Goal: Use online tool/utility: Utilize a website feature to perform a specific function

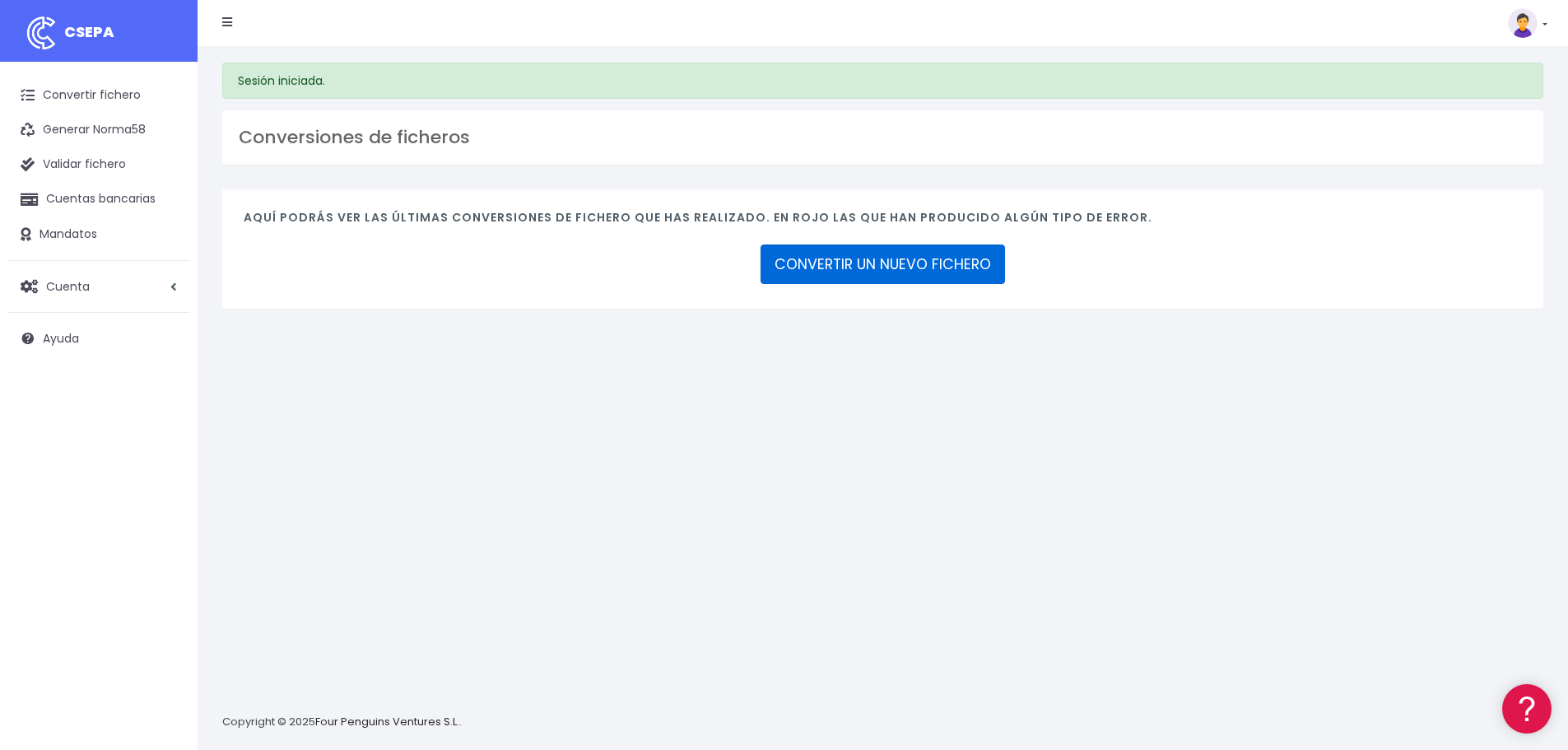
click at [877, 269] on link "CONVERTIR UN NUEVO FICHERO" at bounding box center [883, 264] width 244 height 40
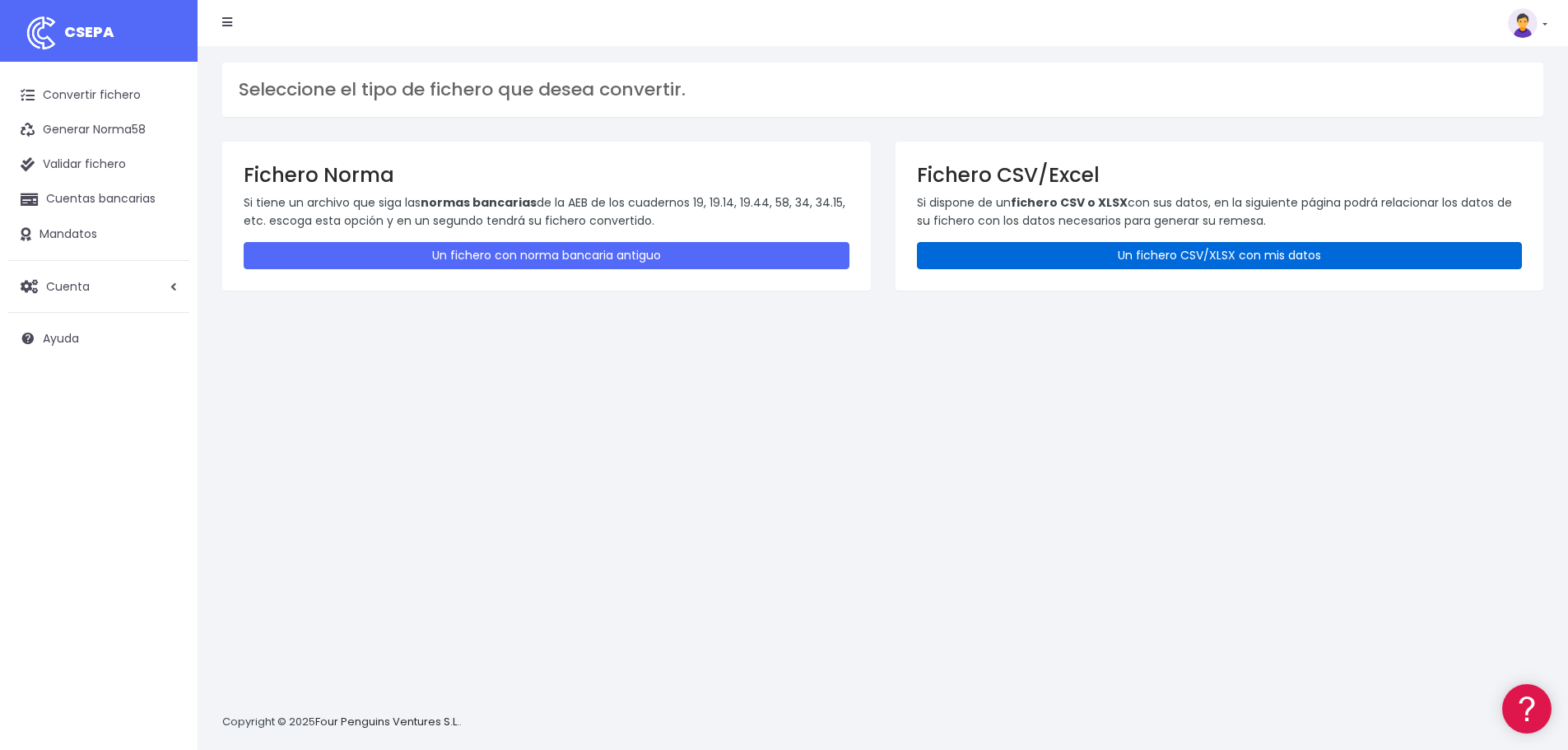
click at [1039, 255] on link "Un fichero CSV/XLSX con mis datos" at bounding box center [1220, 256] width 606 height 27
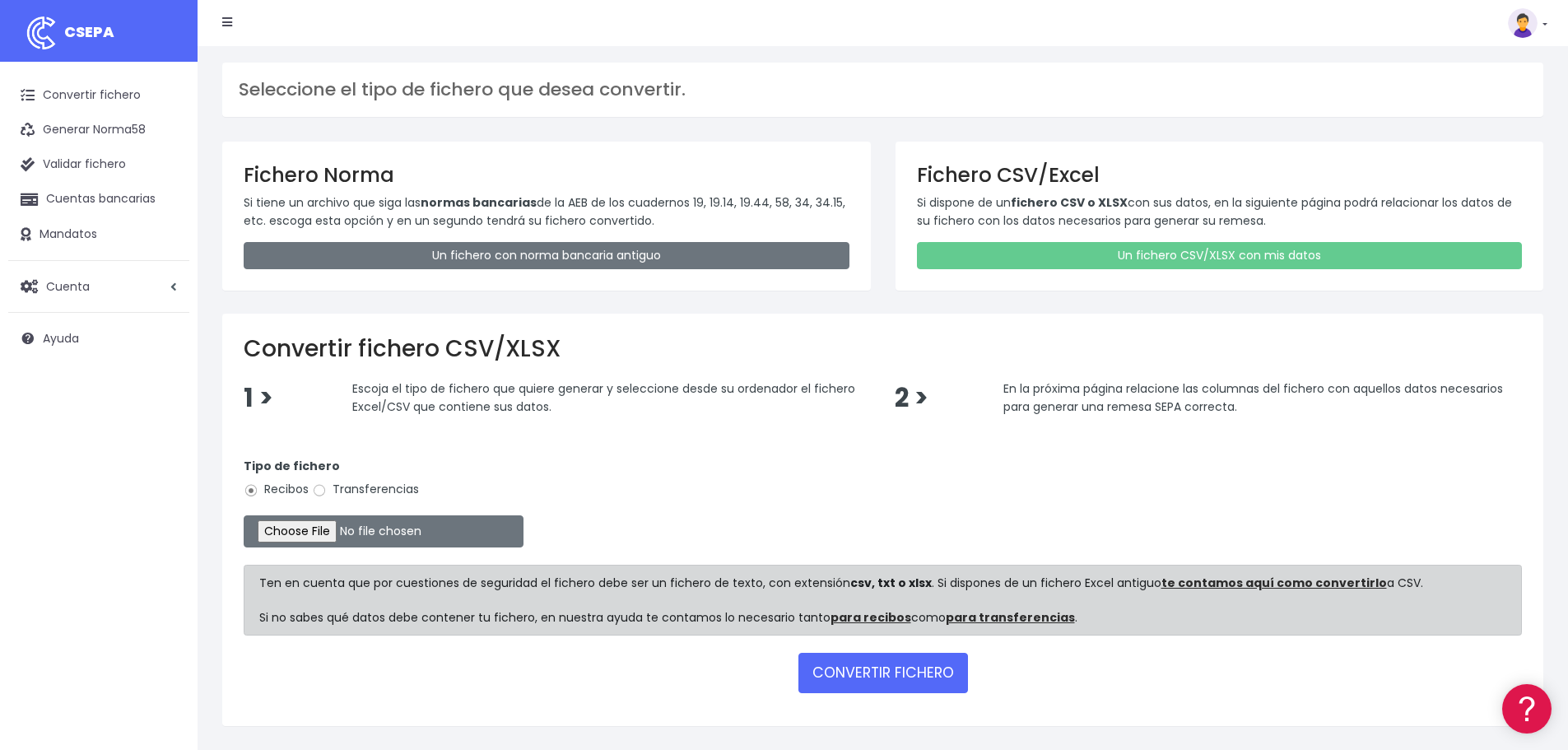
click at [338, 489] on label "Transferencias" at bounding box center [365, 489] width 107 height 17
click at [327, 489] on input "Transferencias" at bounding box center [318, 490] width 14 height 14
radio input "true"
click at [328, 530] on input "file" at bounding box center [384, 532] width 280 height 32
type input "C:\fakepath\Copia de PAGO AZAFATAS ESATUR XXI_.xlsx"
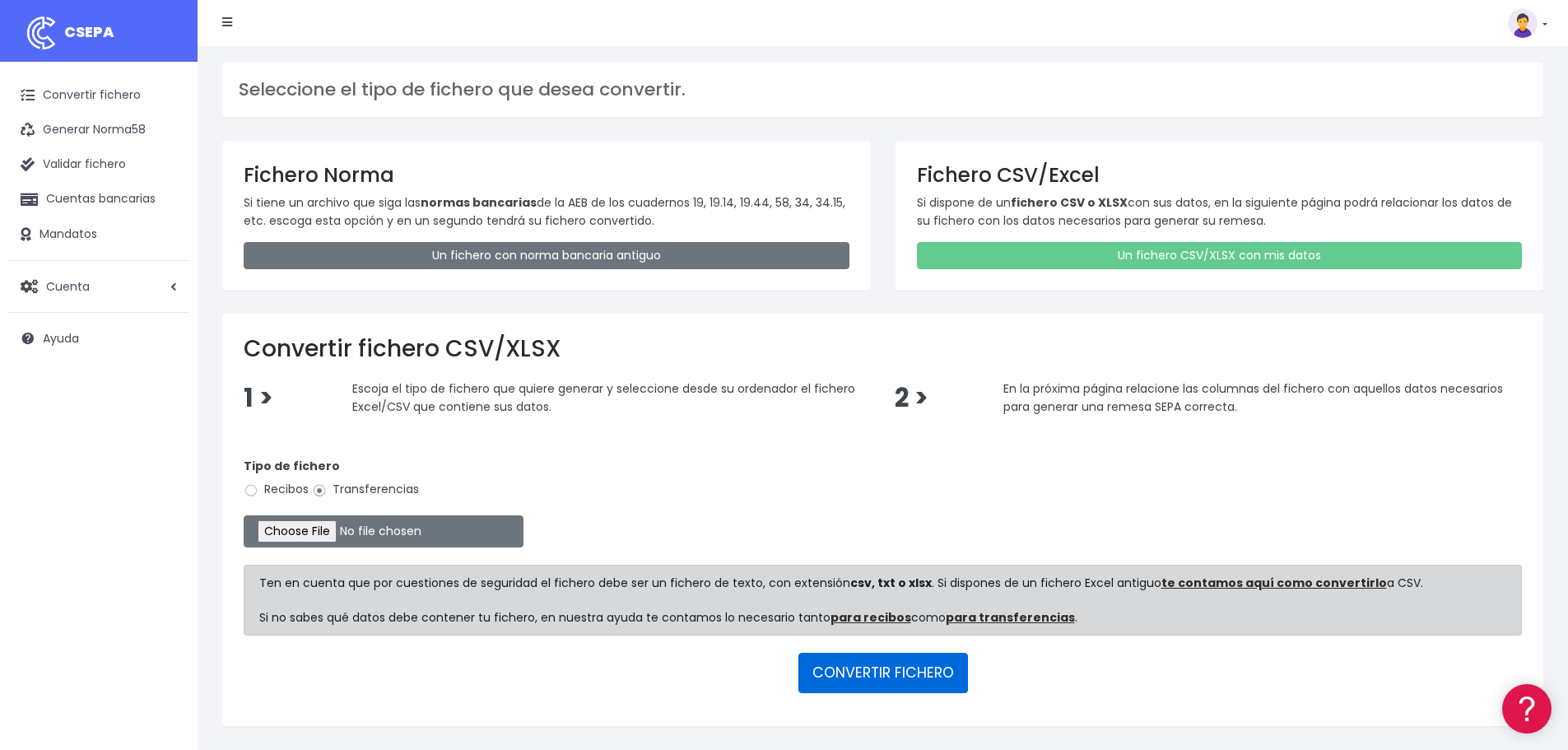
click at [920, 669] on button "CONVERTIR FICHERO" at bounding box center [883, 673] width 170 height 40
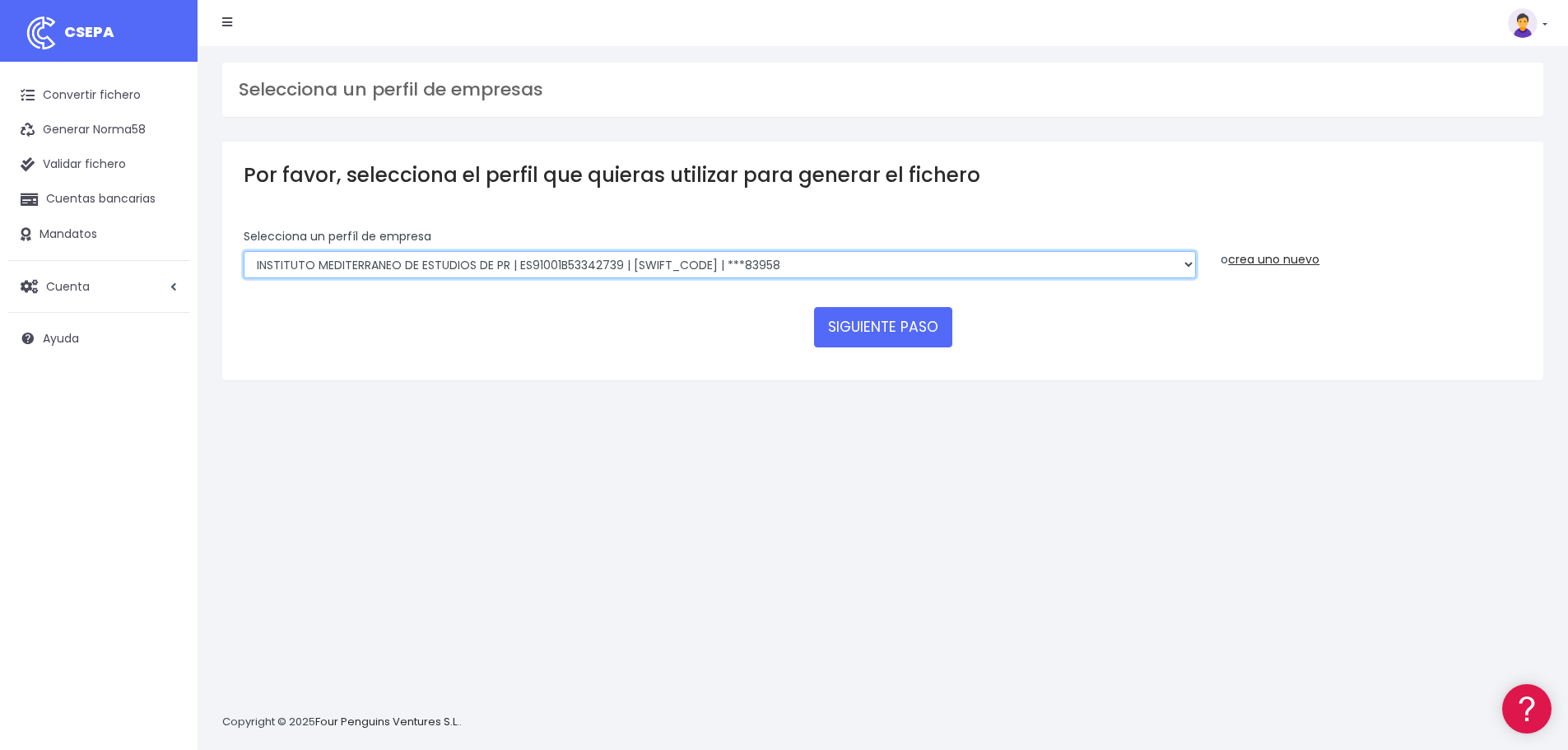
click at [767, 261] on select "INSTITUTO MEDITERRANEO DE ESTUDIOS DE PR | ES91001B53342739 | [SWIFT_CODE] | **…" at bounding box center [720, 265] width 953 height 28
select select "2478"
click at [244, 251] on select "INSTITUTO MEDITERRANEO DE ESTUDIOS DE PR | ES91001B53342739 | [SWIFT_CODE] | **…" at bounding box center [720, 265] width 953 height 28
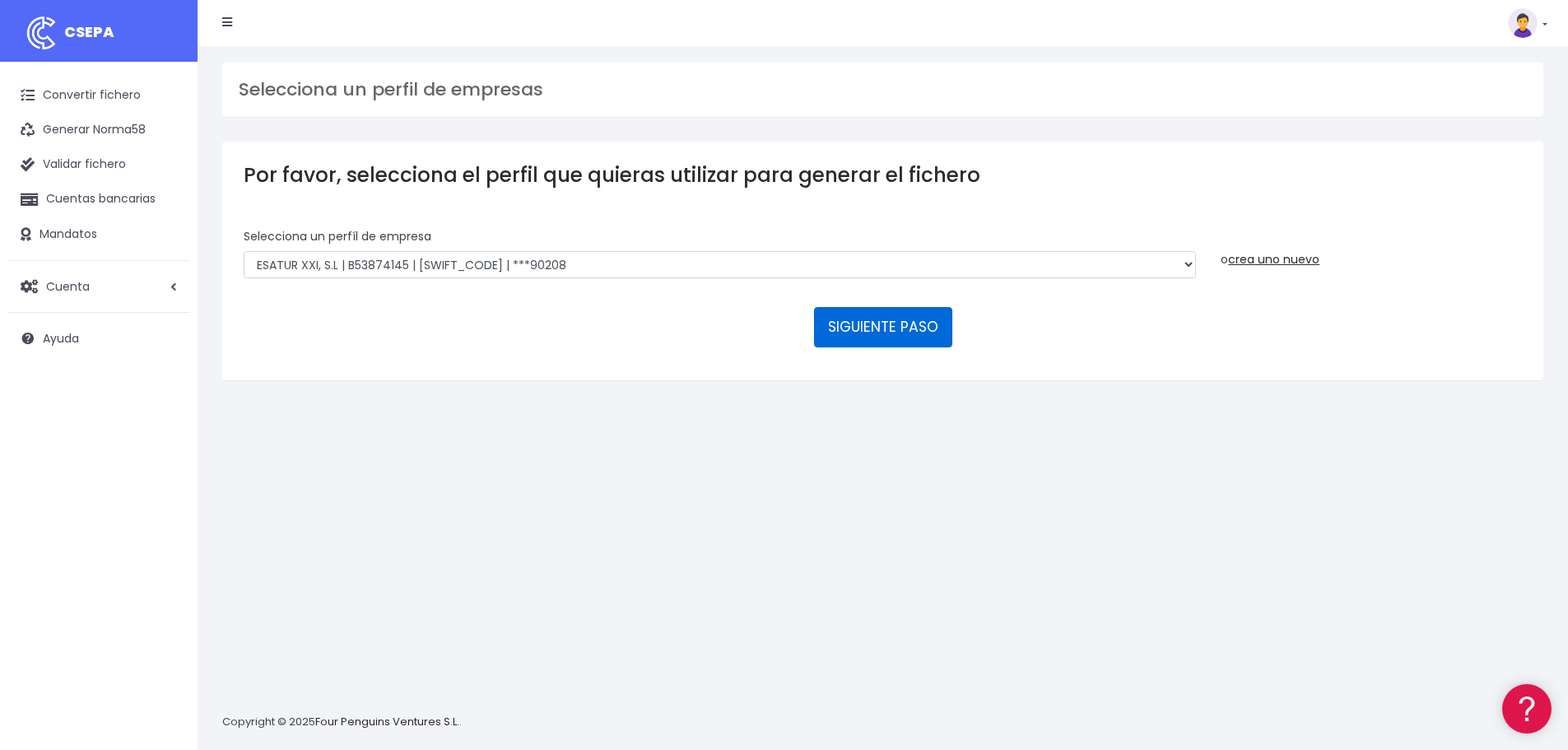
click at [861, 339] on button "SIGUIENTE PASO" at bounding box center [883, 327] width 138 height 40
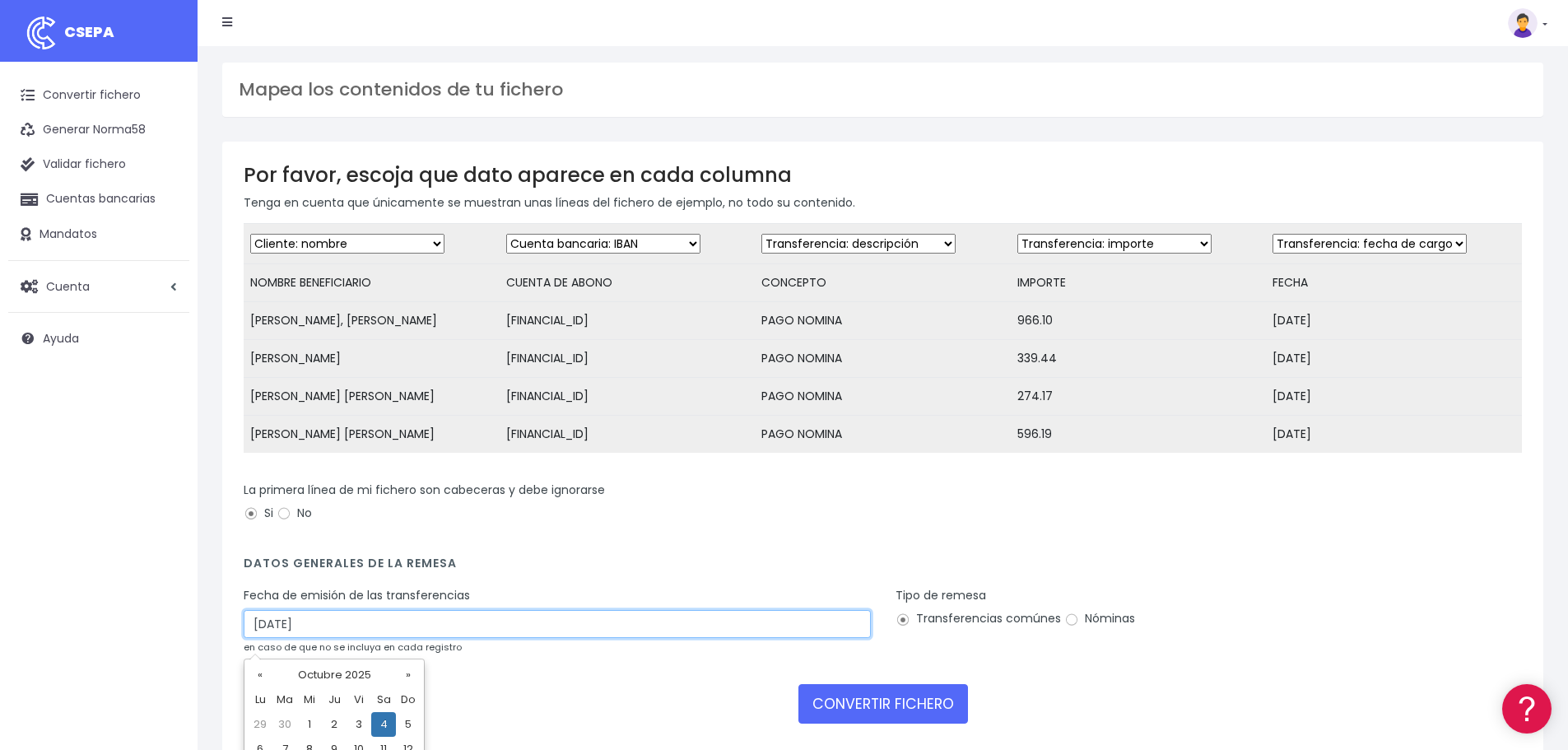
click at [428, 637] on input "[DATE]" at bounding box center [557, 623] width 627 height 28
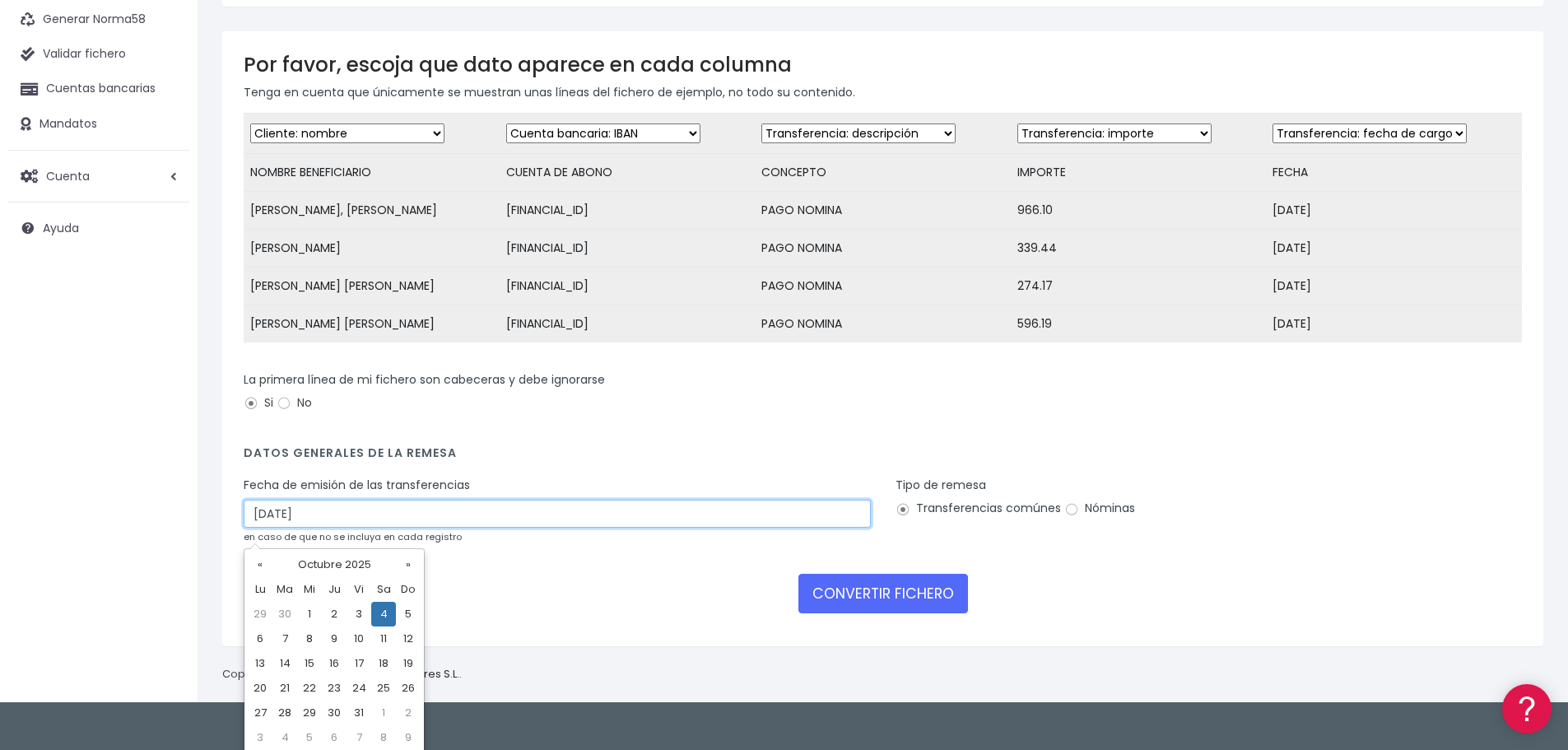
scroll to position [115, 0]
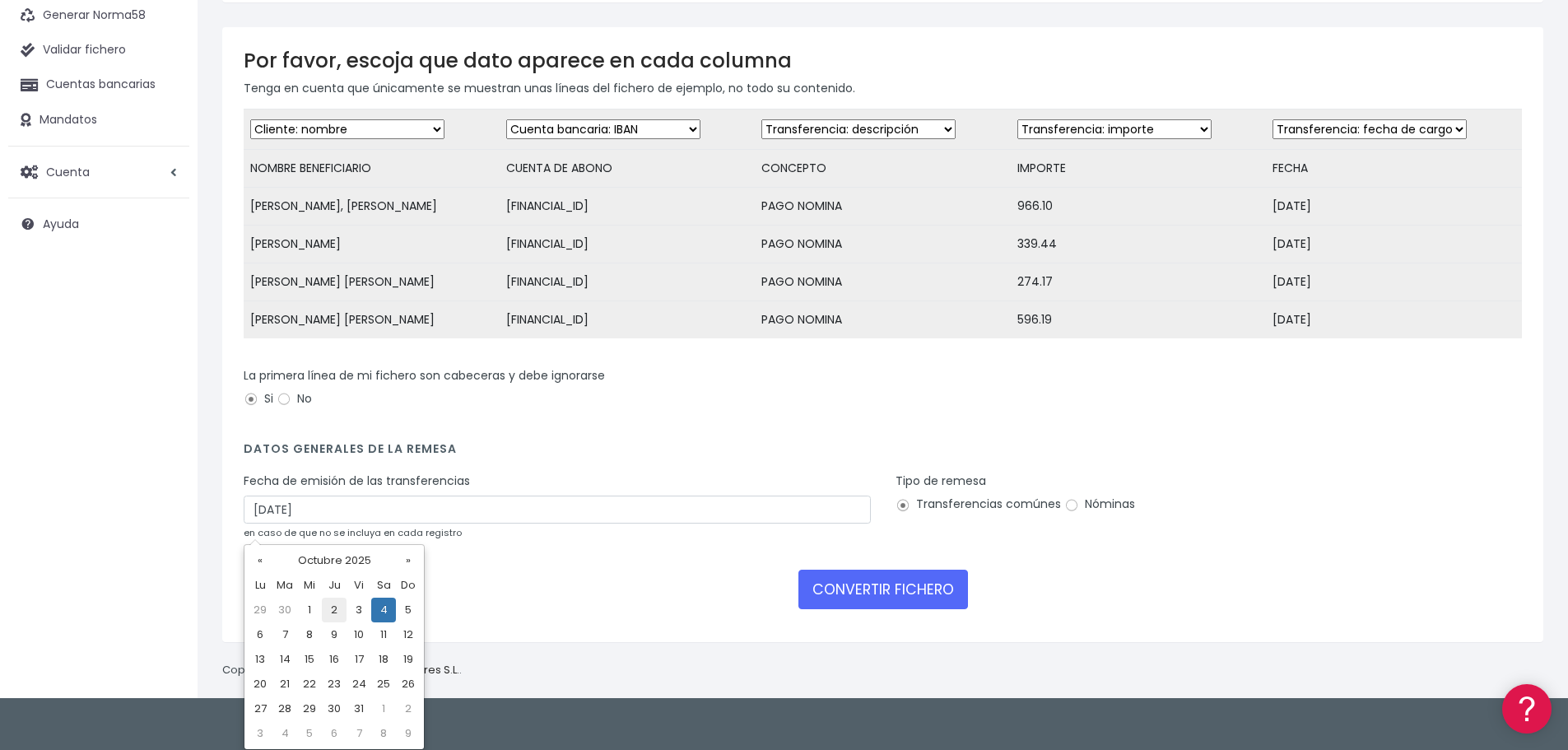
click at [341, 611] on td "2" at bounding box center [334, 610] width 25 height 25
type input "02/10/2025"
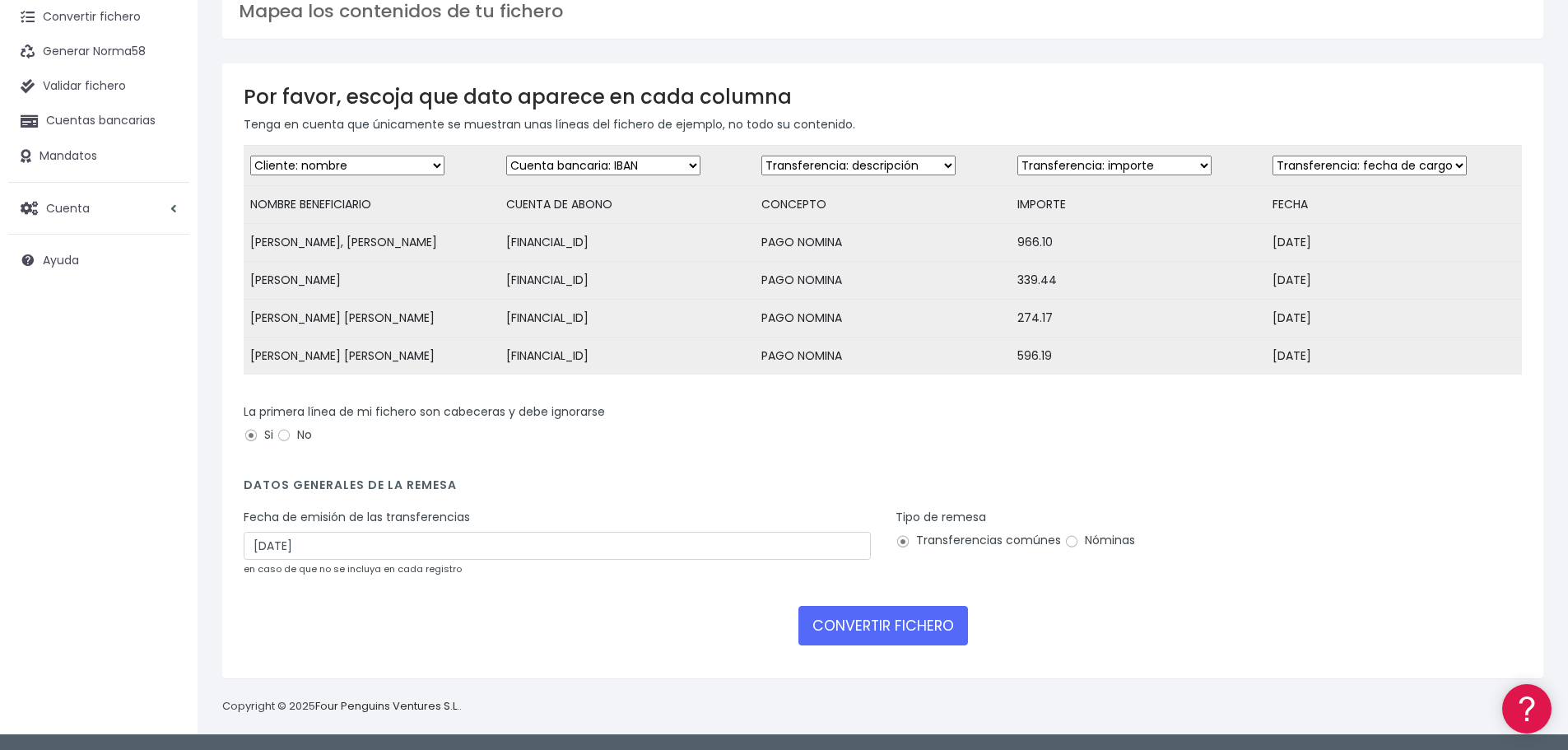
click at [1095, 543] on label "Nóminas" at bounding box center [1099, 540] width 70 height 17
click at [1079, 543] on input "Nóminas" at bounding box center [1071, 541] width 14 height 14
radio input "true"
click at [929, 627] on button "CONVERTIR FICHERO" at bounding box center [883, 626] width 170 height 40
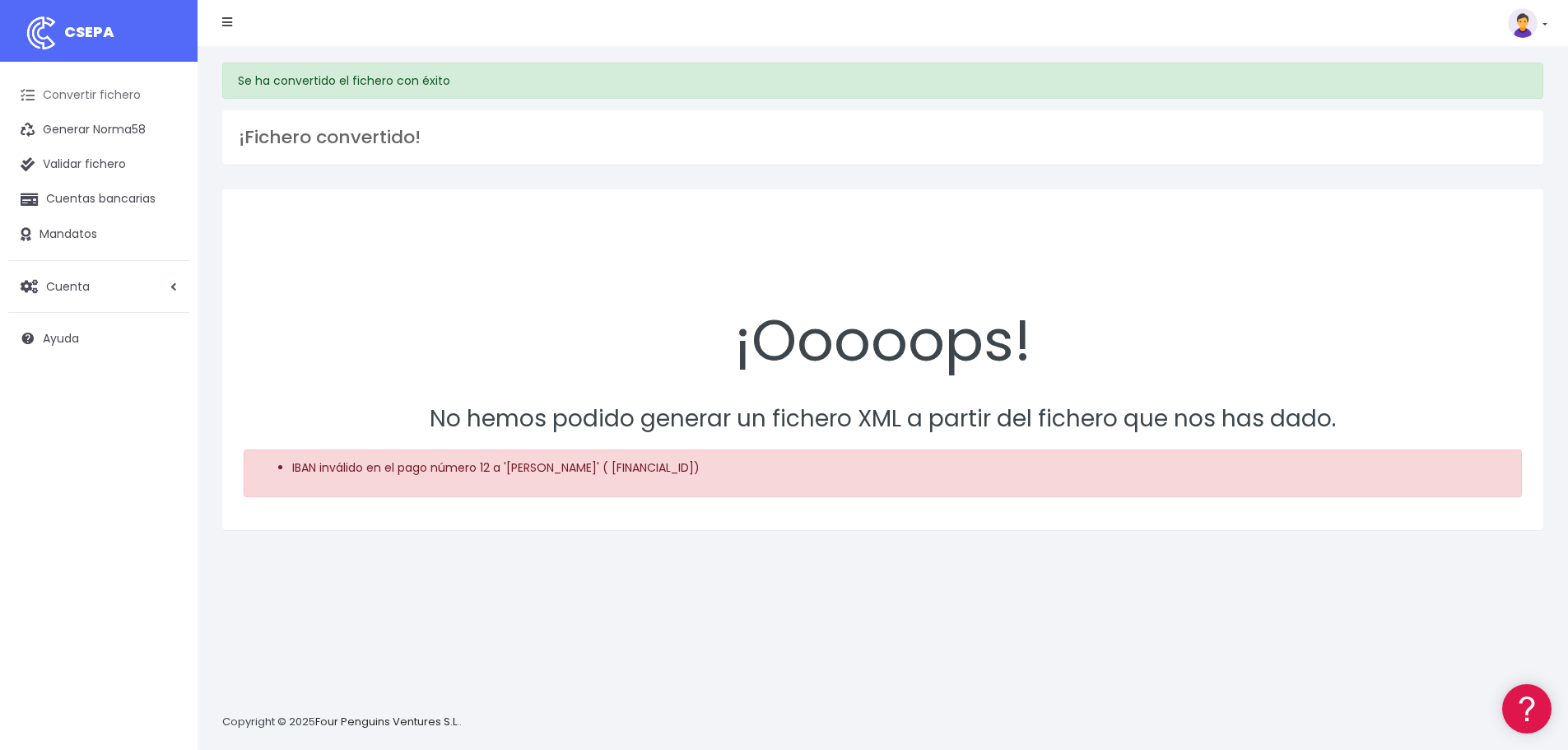
click at [134, 96] on link "Convertir fichero" at bounding box center [98, 95] width 181 height 35
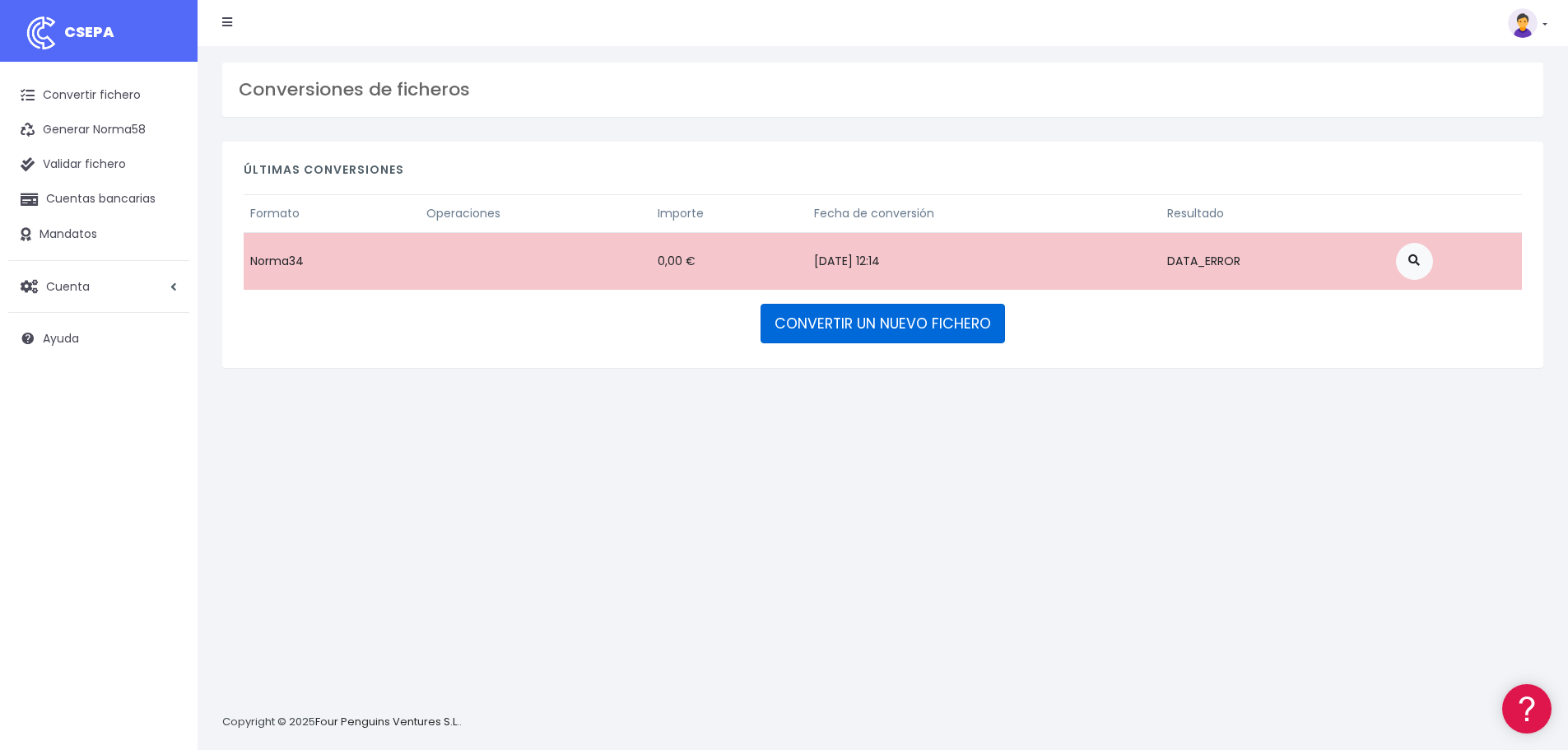
click at [891, 315] on link "CONVERTIR UN NUEVO FICHERO" at bounding box center [883, 324] width 244 height 40
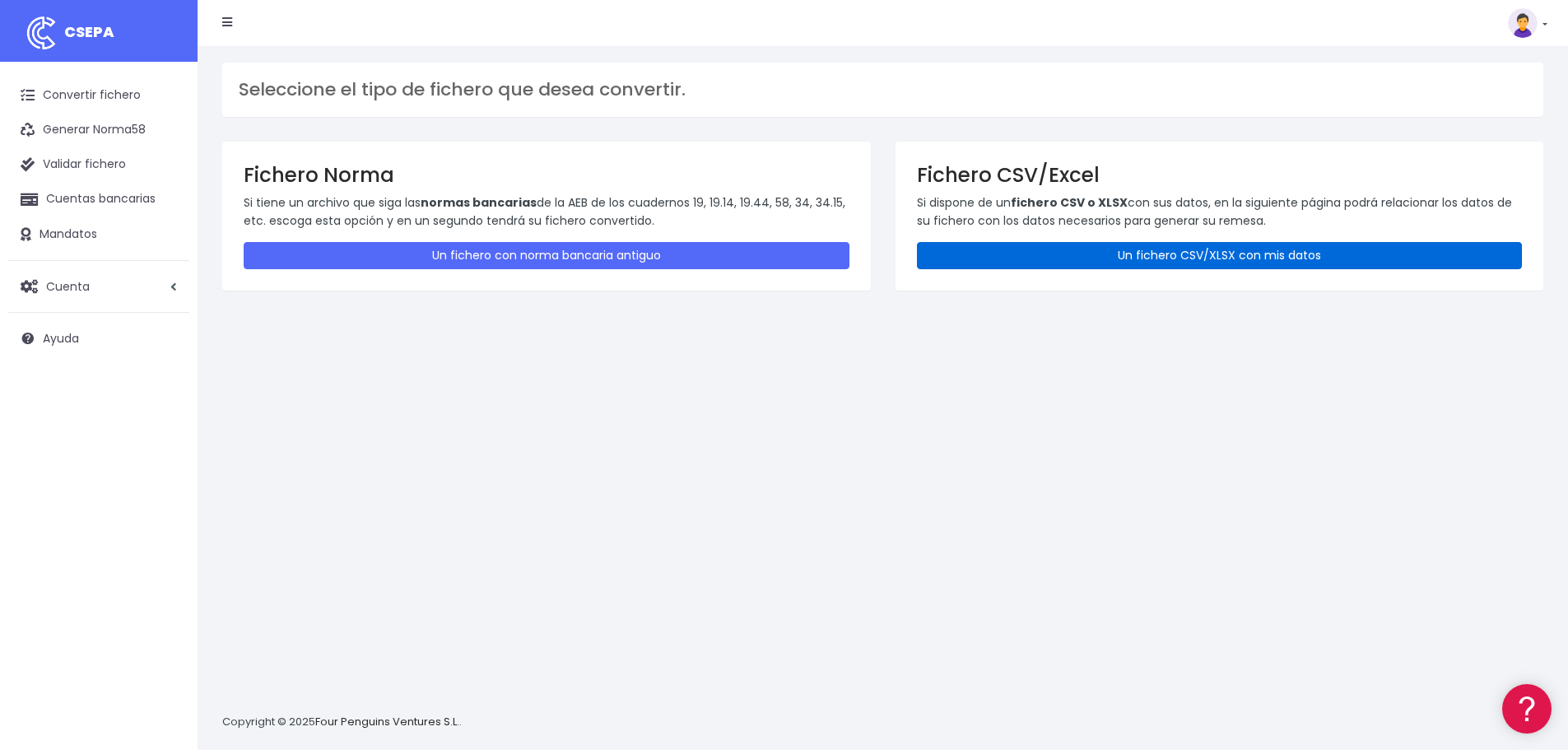
click at [1009, 256] on link "Un fichero CSV/XLSX con mis datos" at bounding box center [1220, 256] width 606 height 27
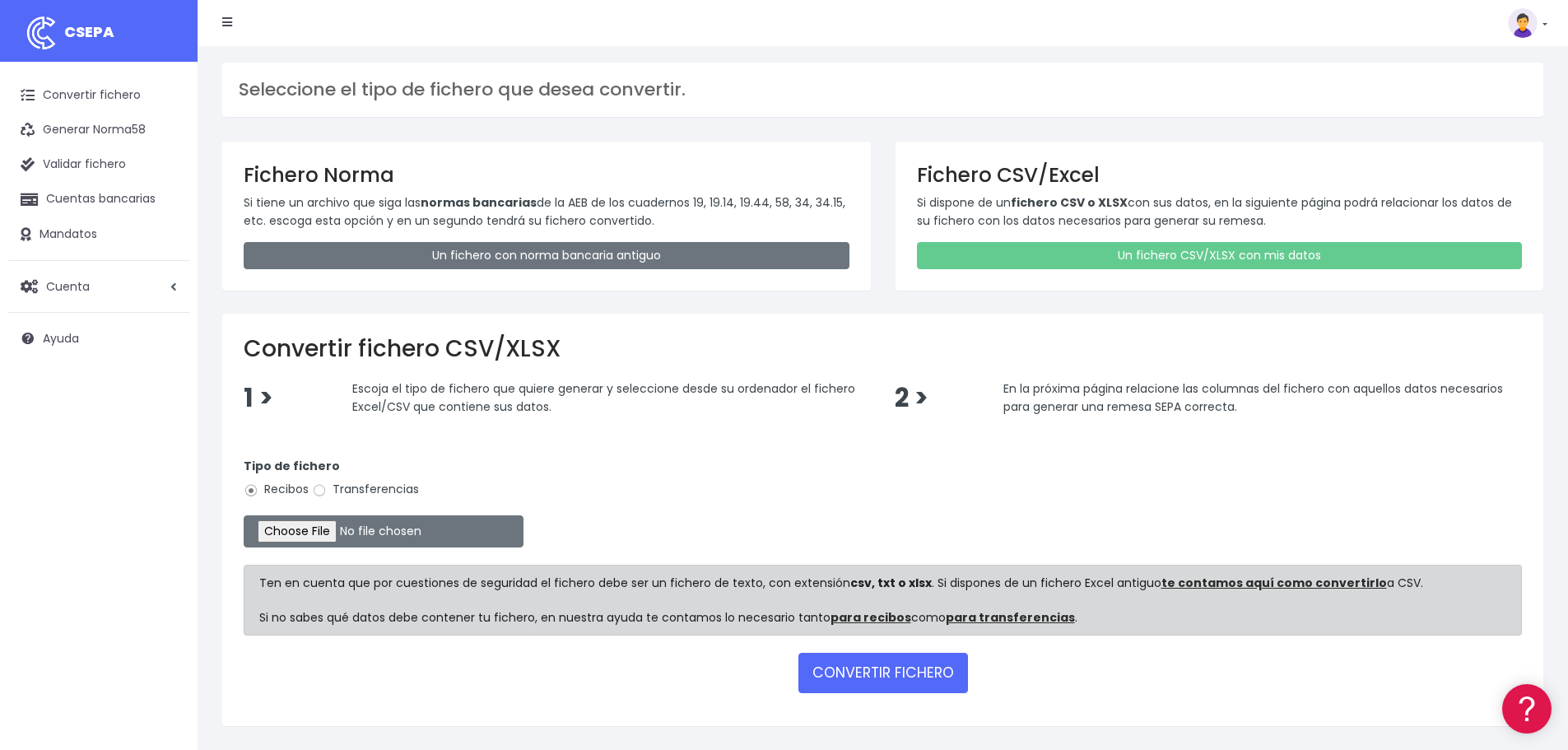
click at [395, 490] on label "Transferencias" at bounding box center [365, 489] width 107 height 17
click at [327, 490] on input "Transferencias" at bounding box center [318, 490] width 14 height 14
radio input "true"
click at [335, 532] on input "file" at bounding box center [384, 532] width 280 height 32
type input "C:\fakepath\Copia de PAGO AZAFATAS ESATUR XXI_.xlsx"
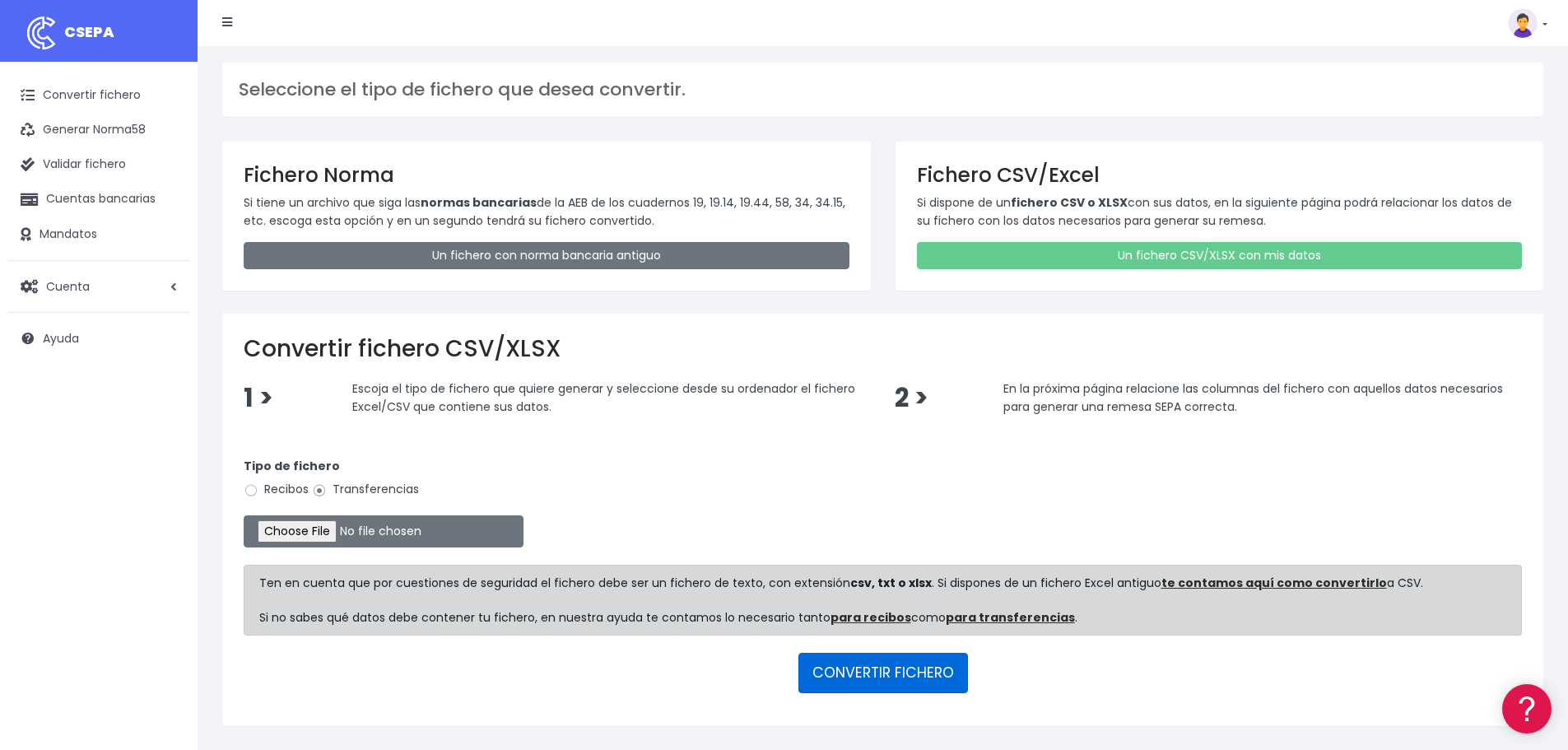
click at [930, 682] on button "CONVERTIR FICHERO" at bounding box center [883, 673] width 170 height 40
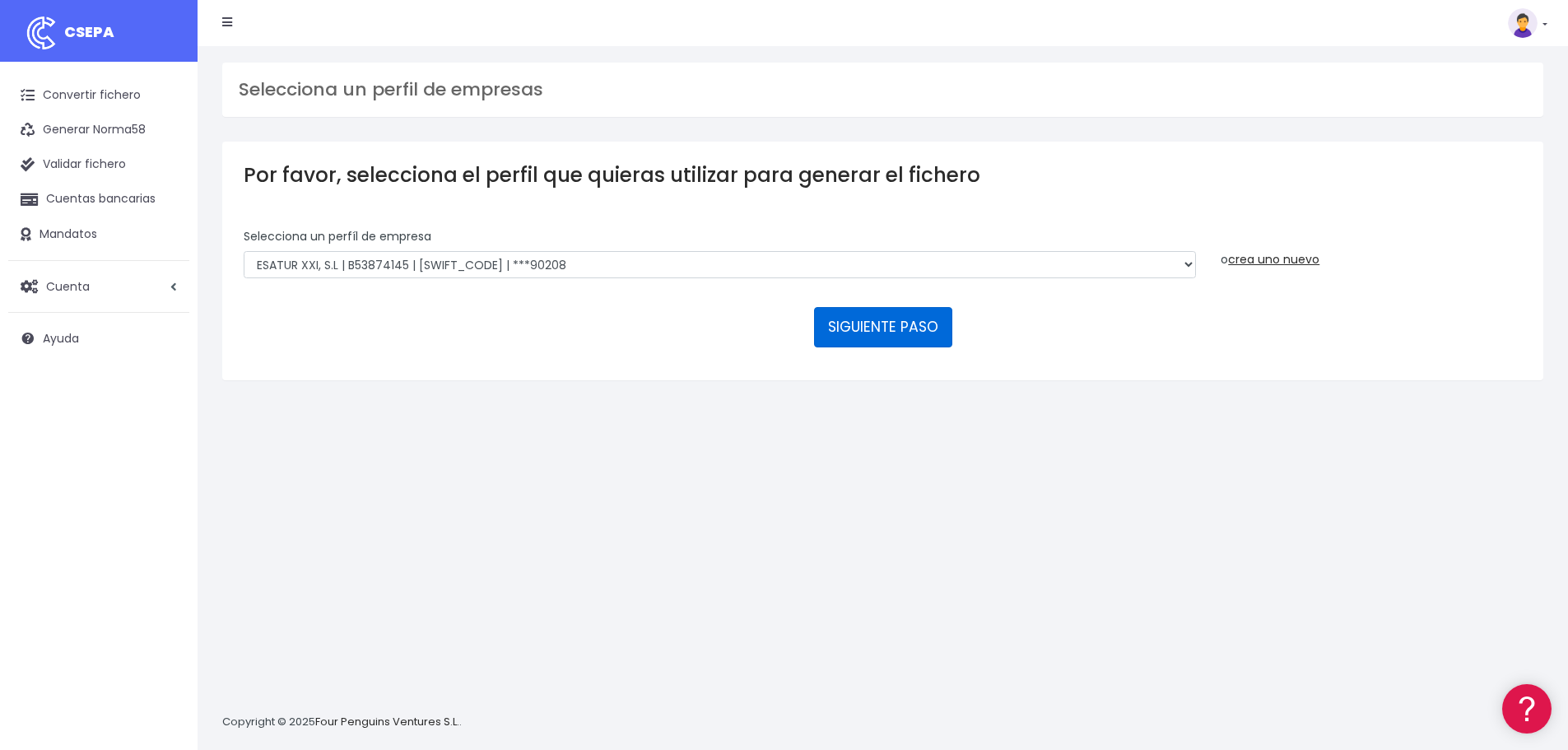
click at [851, 342] on button "SIGUIENTE PASO" at bounding box center [883, 327] width 138 height 40
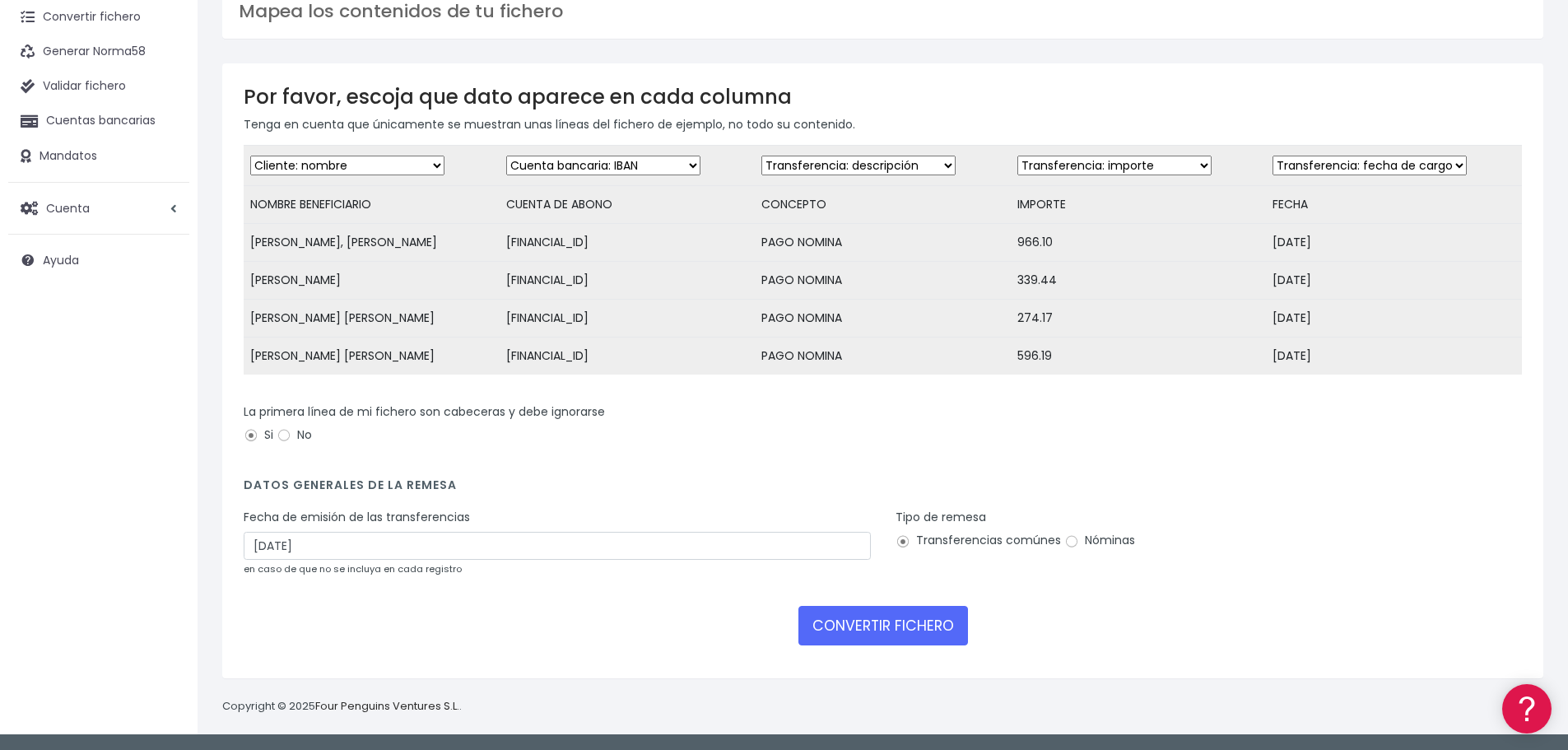
scroll to position [91, 0]
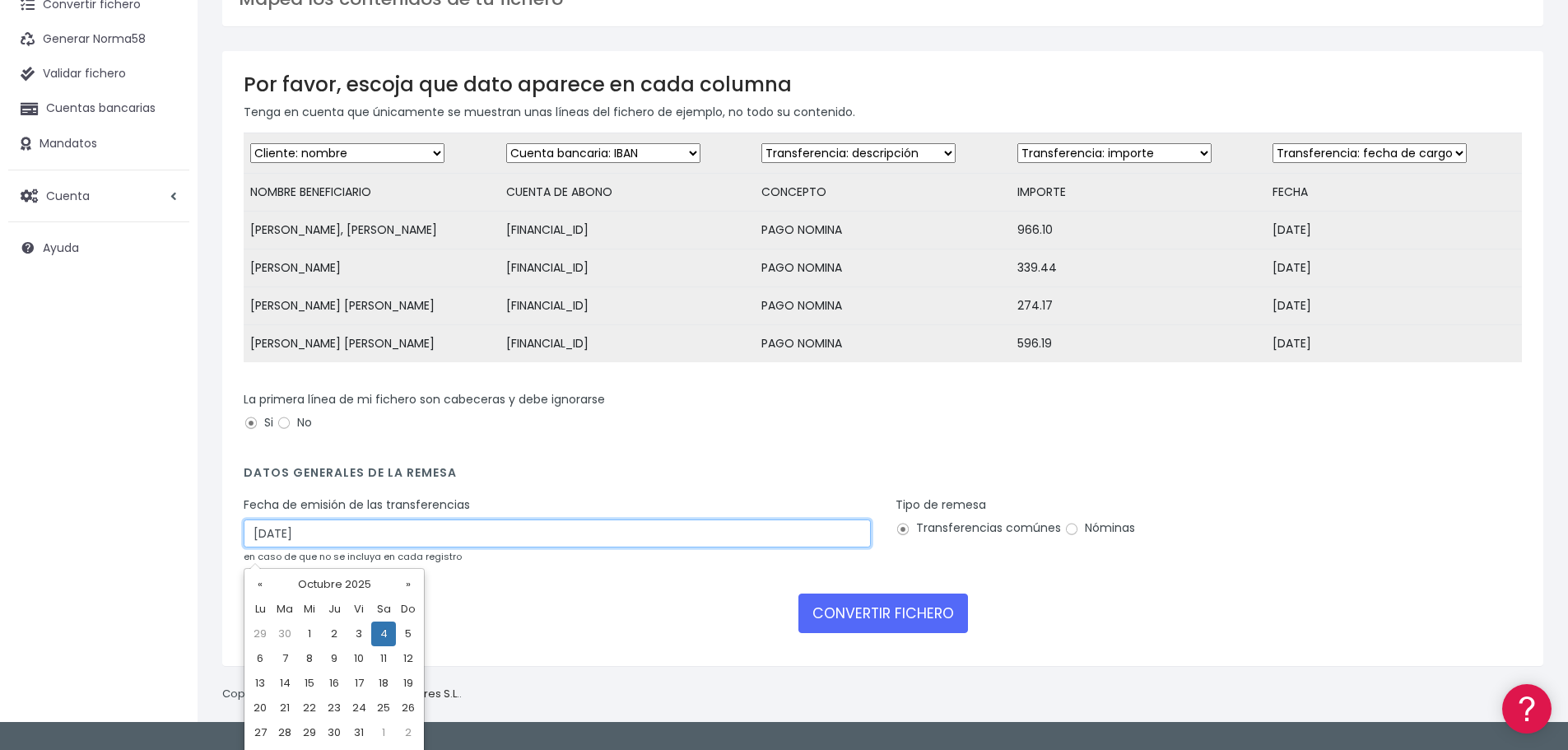
click at [333, 544] on input "[DATE]" at bounding box center [557, 533] width 627 height 28
click at [332, 630] on td "2" at bounding box center [334, 634] width 25 height 25
type input "02/10/2025"
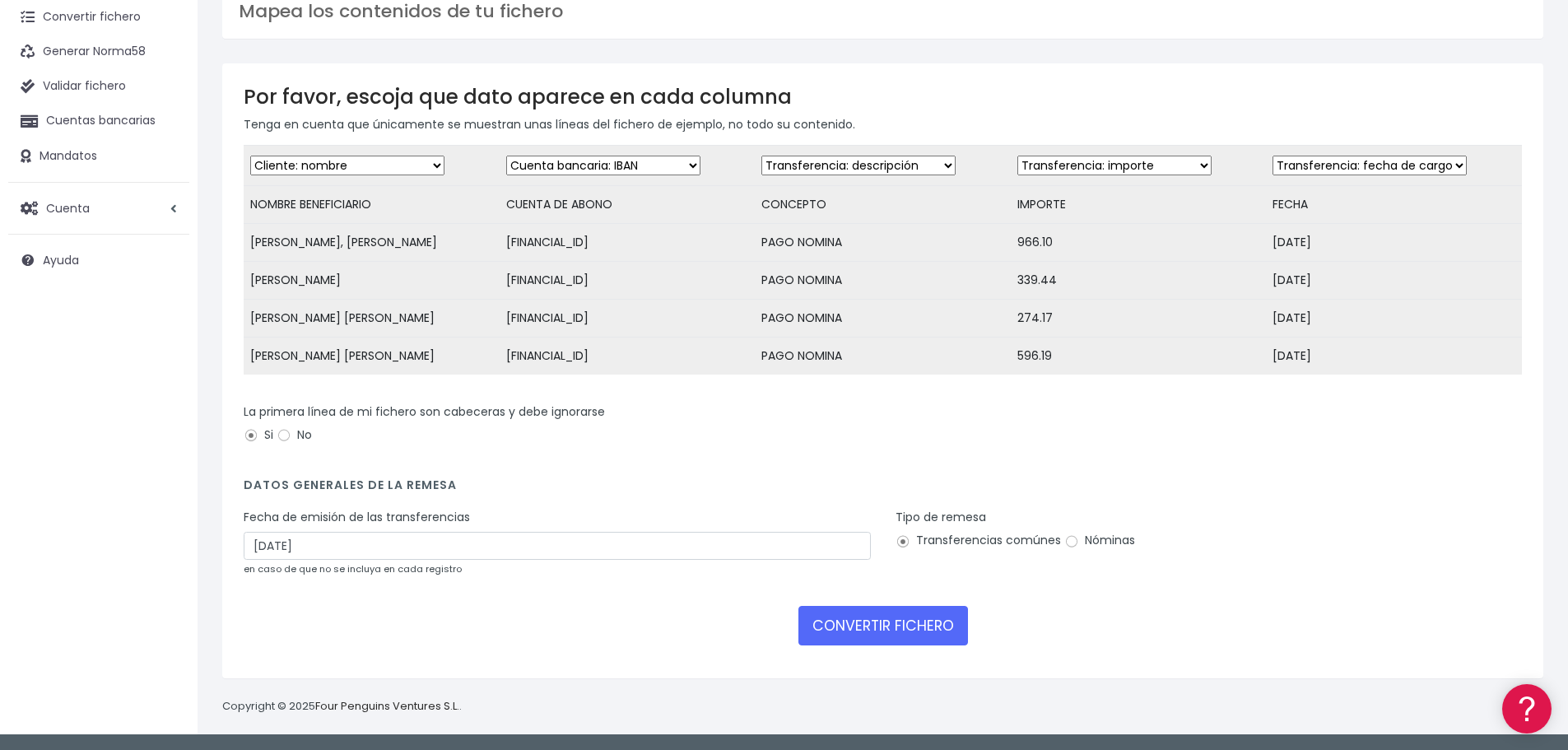
click at [1083, 535] on label "Nóminas" at bounding box center [1099, 540] width 70 height 17
click at [1079, 535] on input "Nóminas" at bounding box center [1071, 541] width 14 height 14
radio input "true"
click at [880, 626] on button "CONVERTIR FICHERO" at bounding box center [883, 626] width 170 height 40
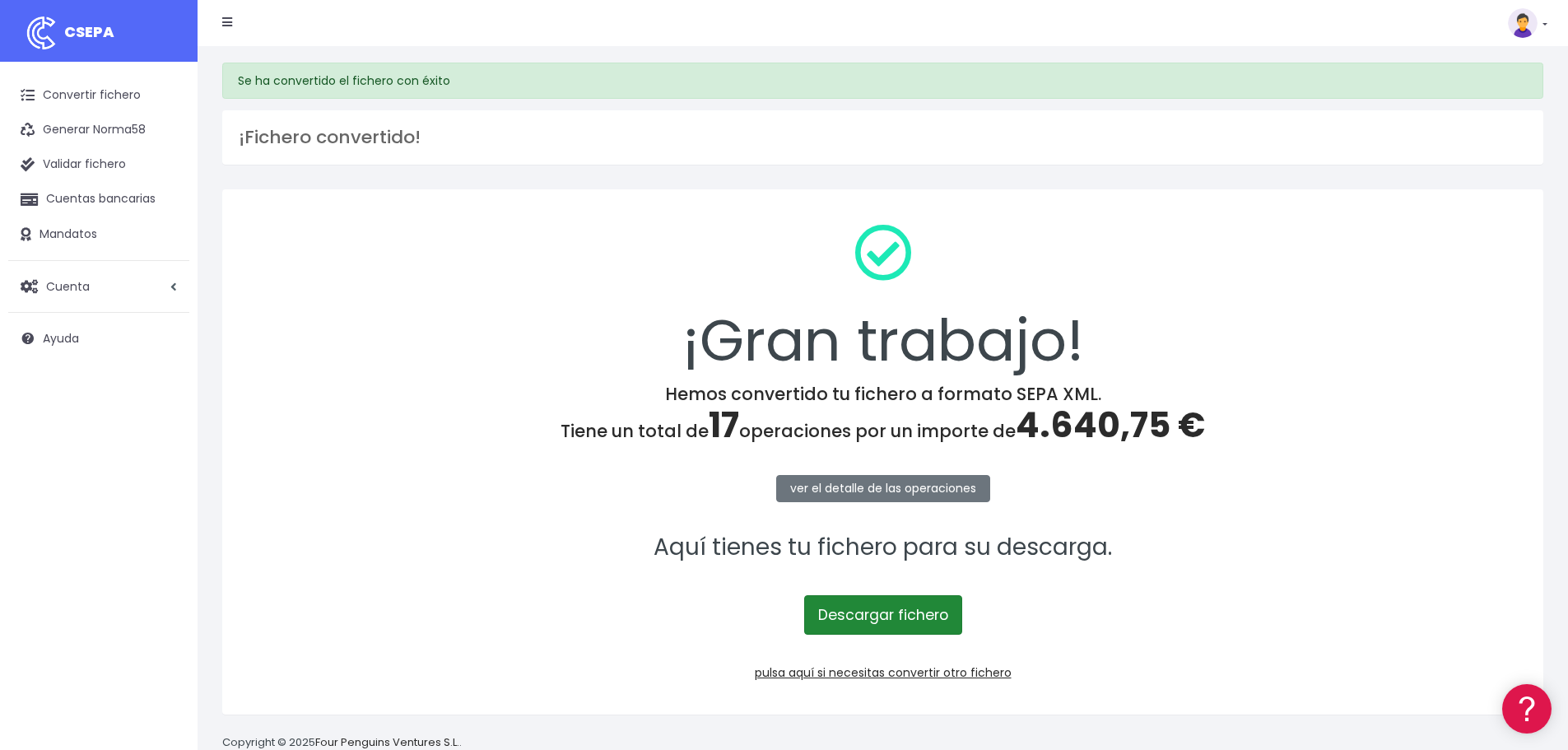
drag, startPoint x: 0, startPoint y: 0, endPoint x: 880, endPoint y: 626, distance: 1079.9
click at [880, 626] on link "Descargar fichero" at bounding box center [883, 615] width 158 height 40
